Goal: Information Seeking & Learning: Learn about a topic

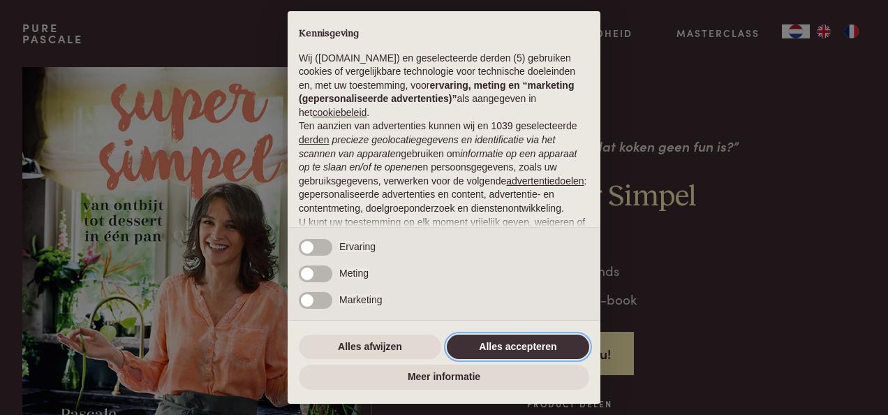
click at [490, 351] on button "Alles accepteren" at bounding box center [518, 347] width 142 height 25
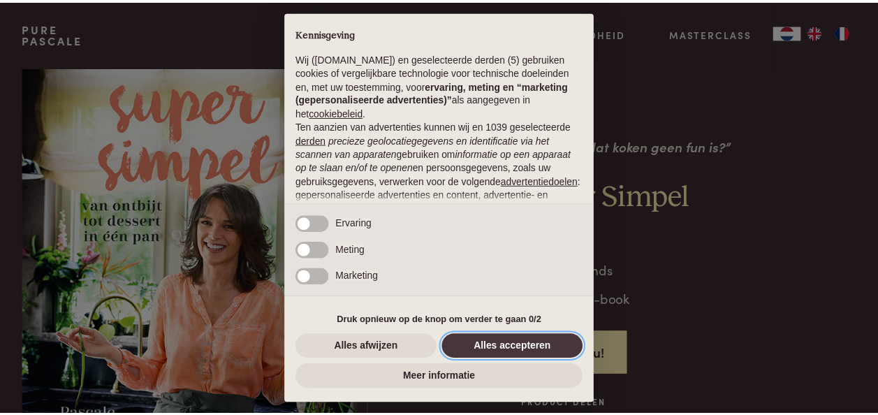
scroll to position [146, 0]
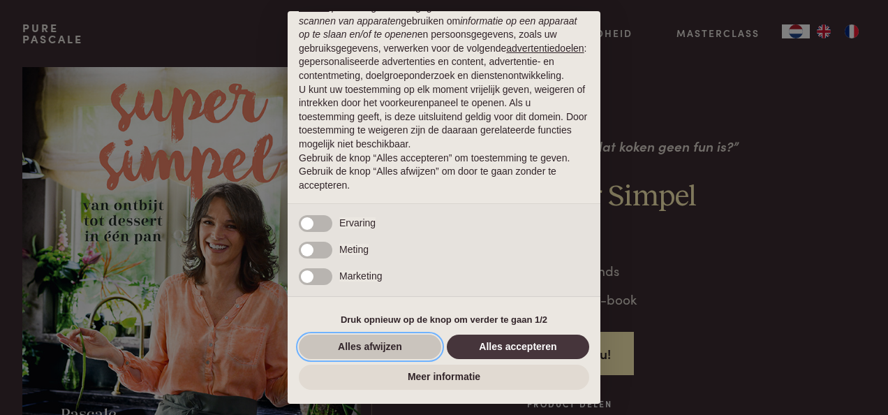
click at [369, 345] on button "Alles afwijzen" at bounding box center [370, 347] width 142 height 25
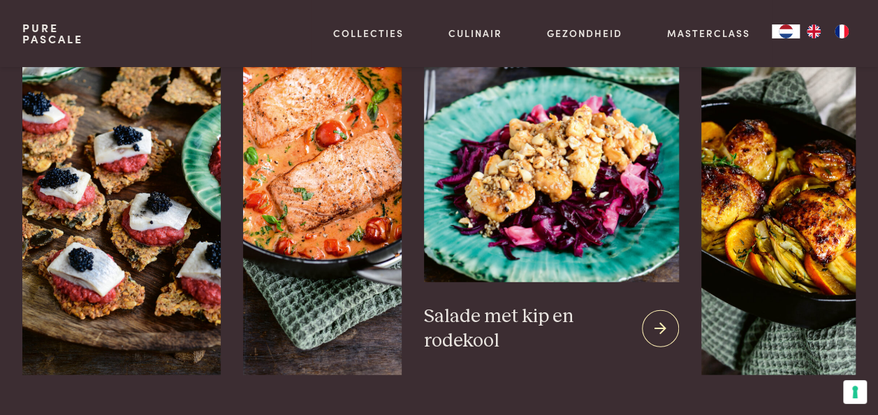
scroll to position [1816, 0]
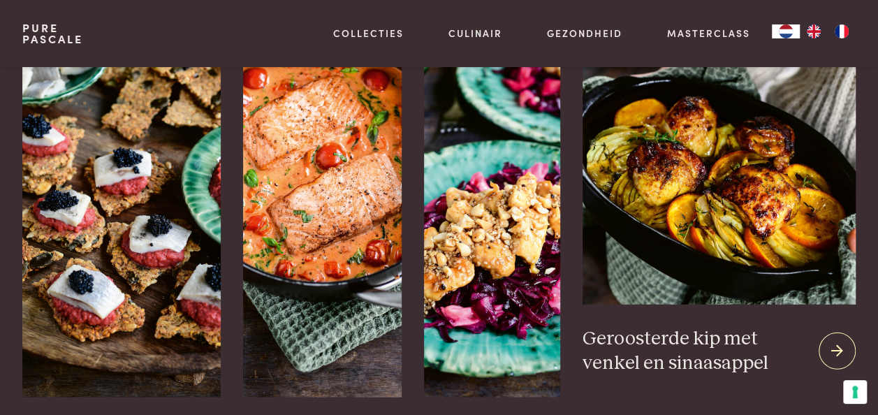
click at [840, 351] on icon at bounding box center [837, 351] width 12 height 20
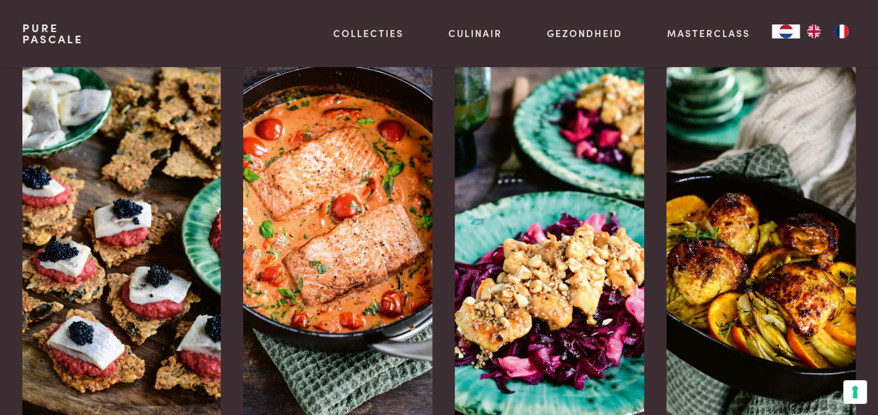
scroll to position [1746, 0]
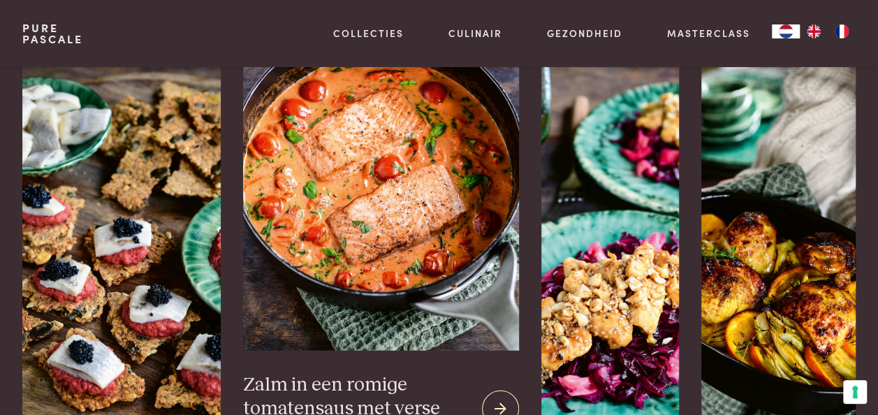
click at [378, 231] on img at bounding box center [381, 199] width 276 height 302
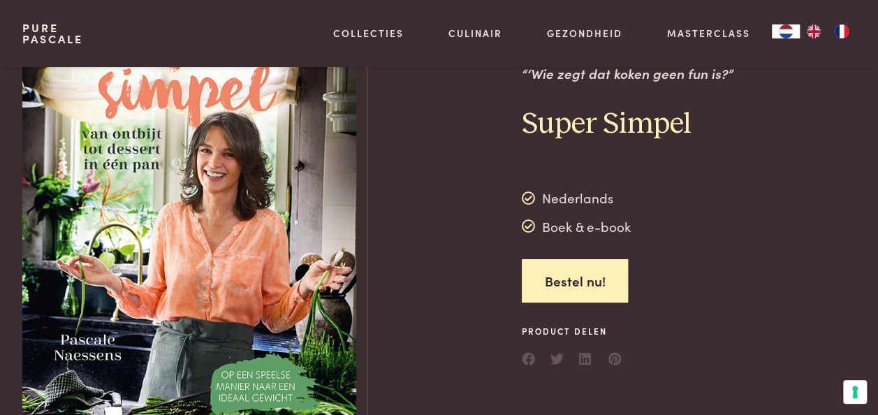
scroll to position [0, 0]
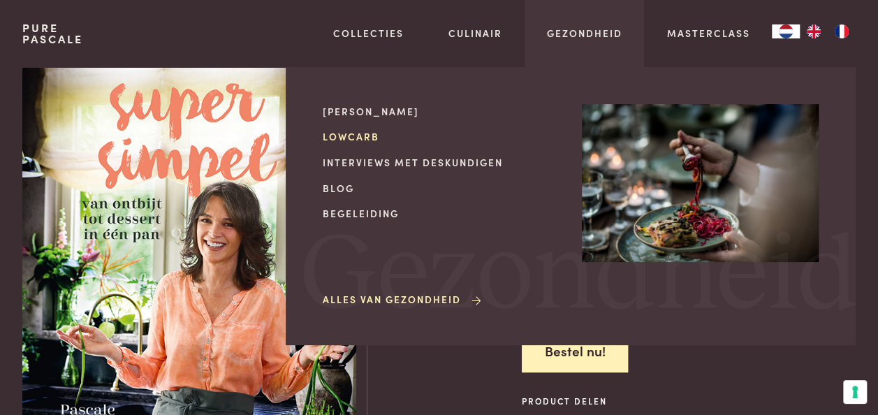
click at [363, 138] on link "Lowcarb" at bounding box center [441, 136] width 237 height 15
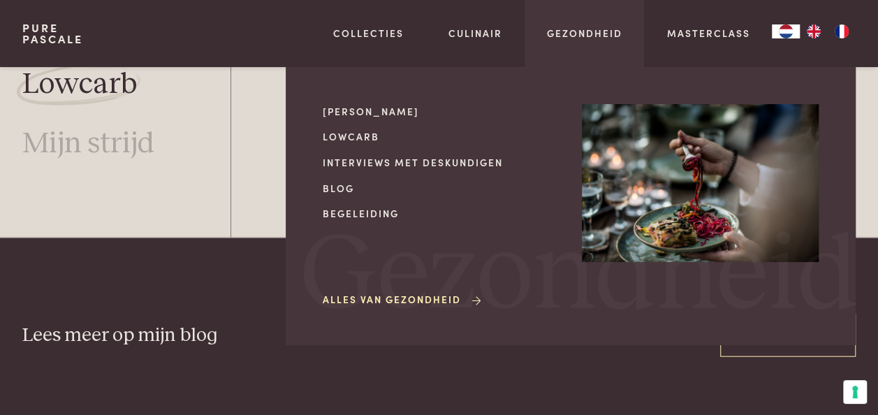
scroll to position [4088, 0]
